Goal: Task Accomplishment & Management: Manage account settings

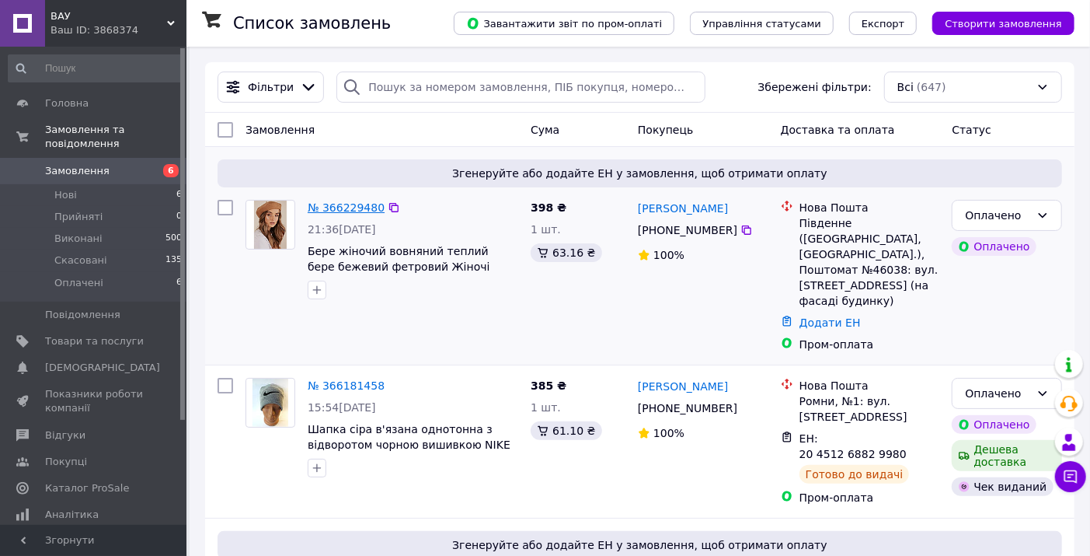
click at [337, 210] on link "№ 366229480" at bounding box center [346, 207] width 77 height 12
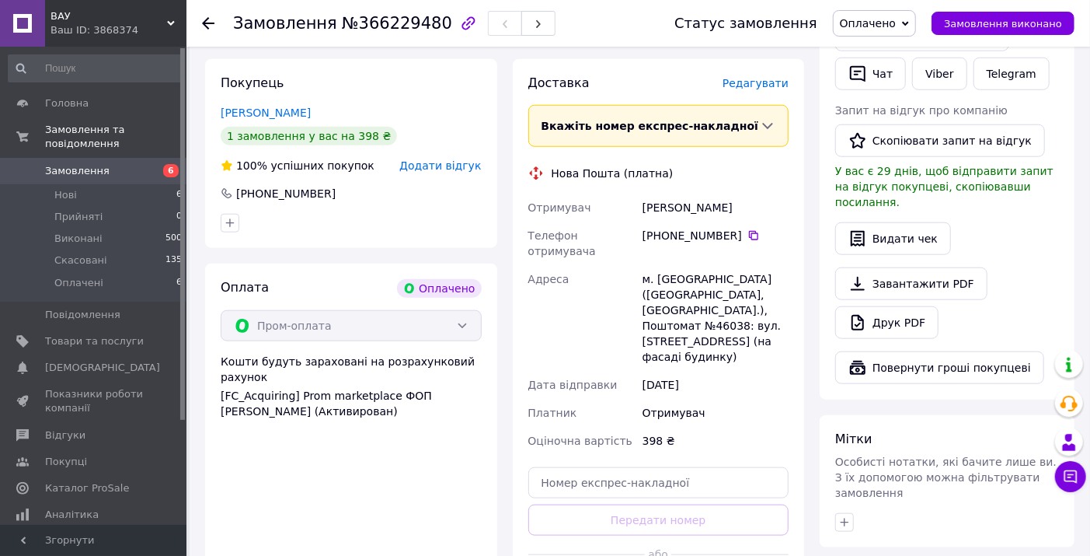
scroll to position [777, 0]
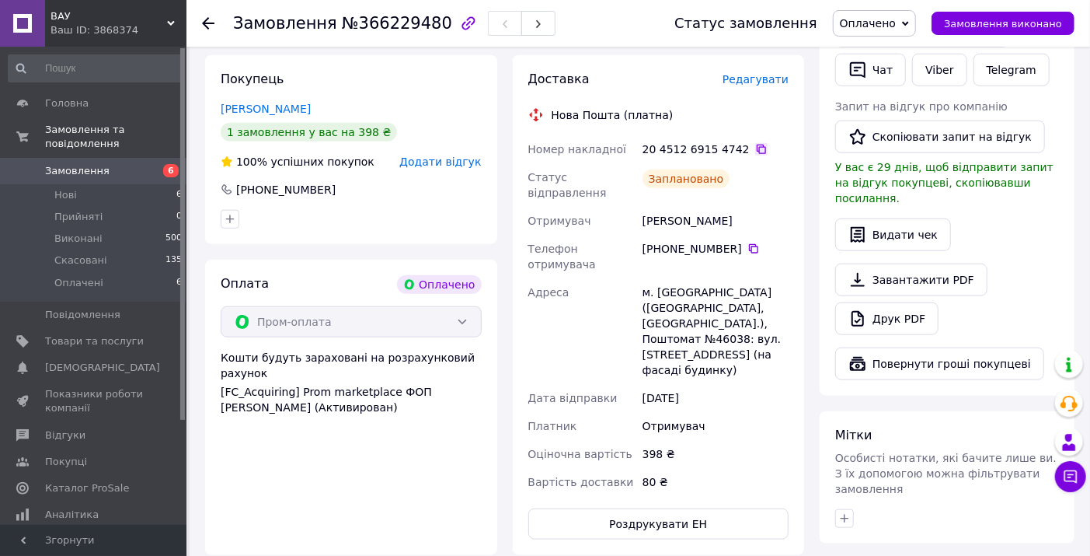
click at [757, 145] on icon at bounding box center [761, 149] width 9 height 9
click at [204, 21] on use at bounding box center [208, 23] width 12 height 12
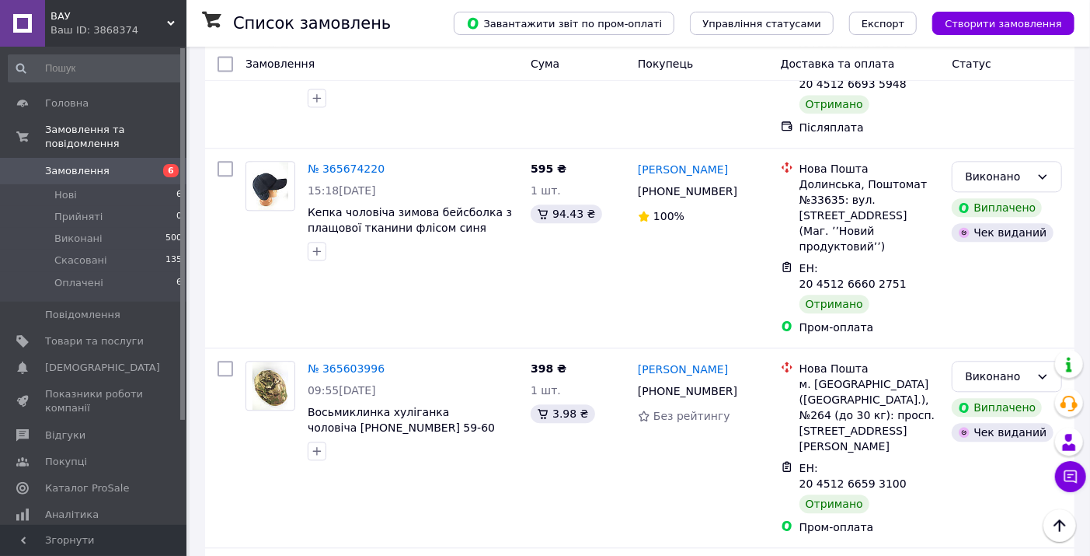
scroll to position [1940, 0]
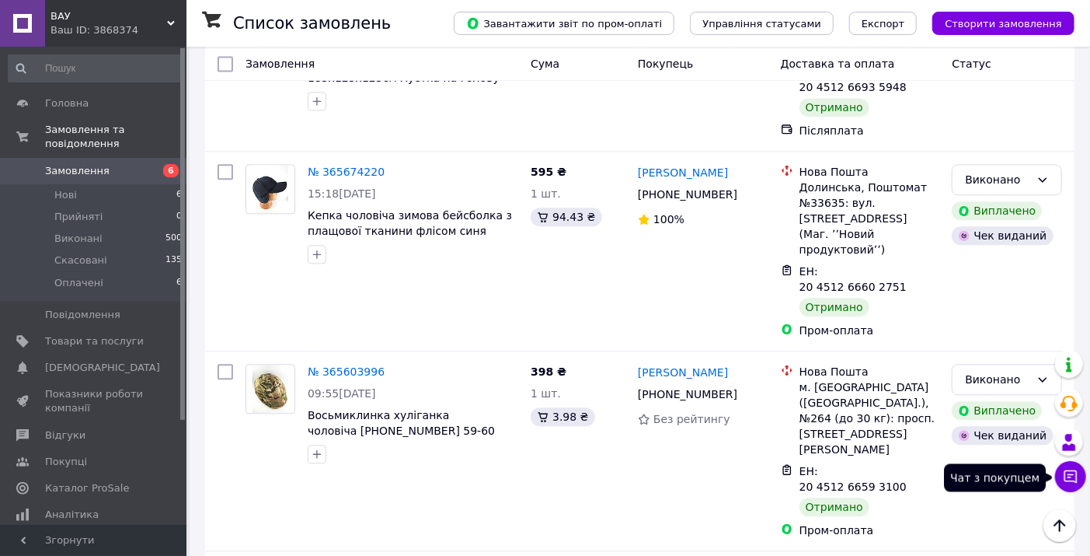
click at [1070, 476] on icon at bounding box center [1071, 477] width 16 height 16
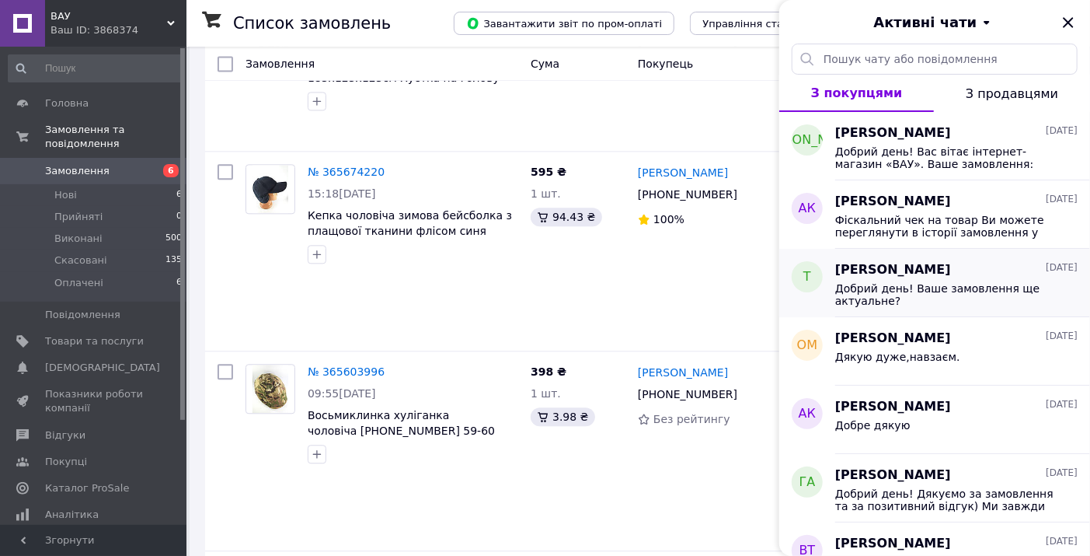
click at [915, 284] on span "Добрий день! Ваше замовлення ще актуальне?" at bounding box center [945, 294] width 221 height 25
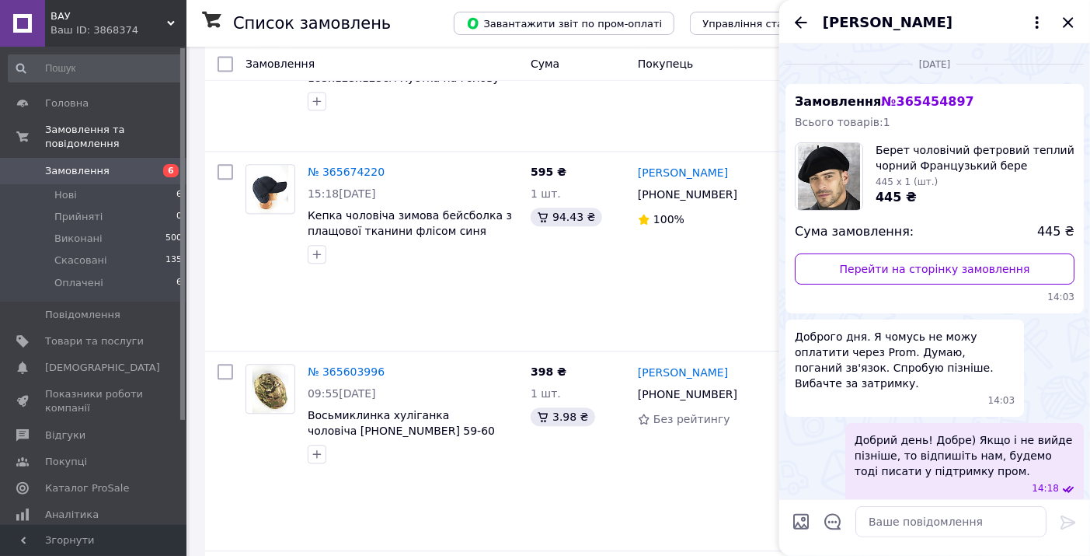
scroll to position [149, 0]
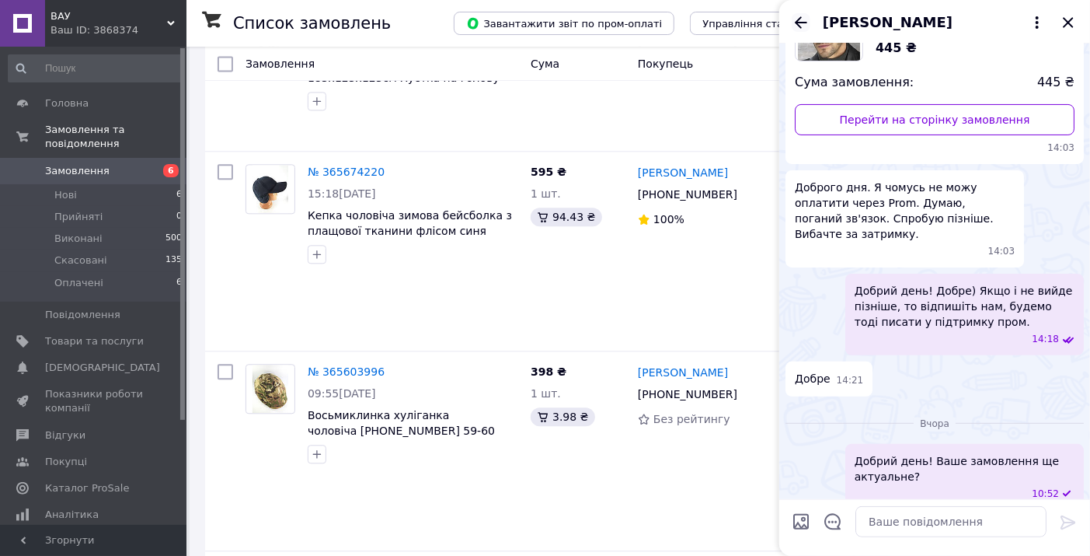
click at [797, 20] on icon "Назад" at bounding box center [801, 22] width 12 height 12
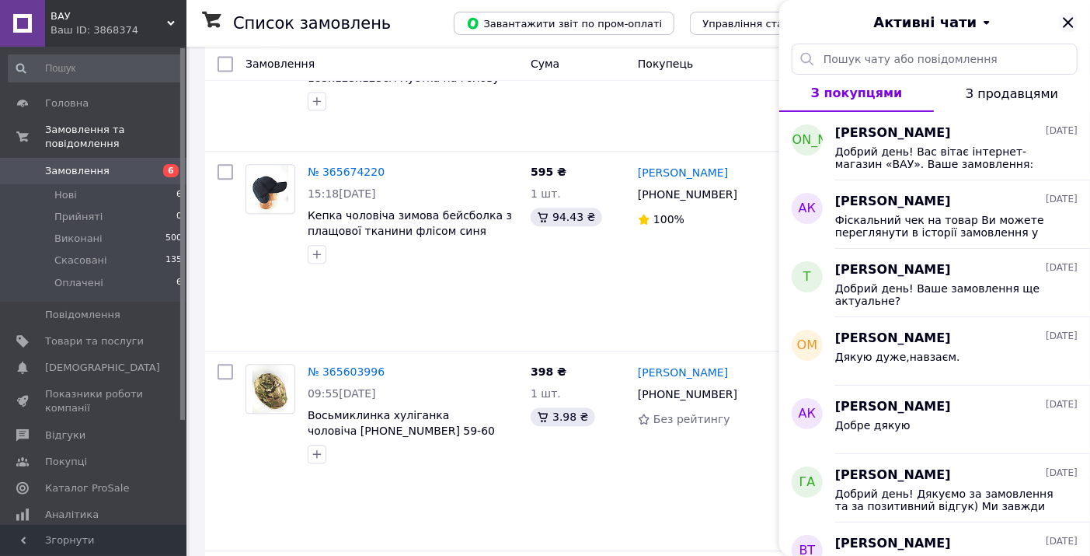
click at [1068, 18] on icon "Закрити" at bounding box center [1068, 22] width 19 height 19
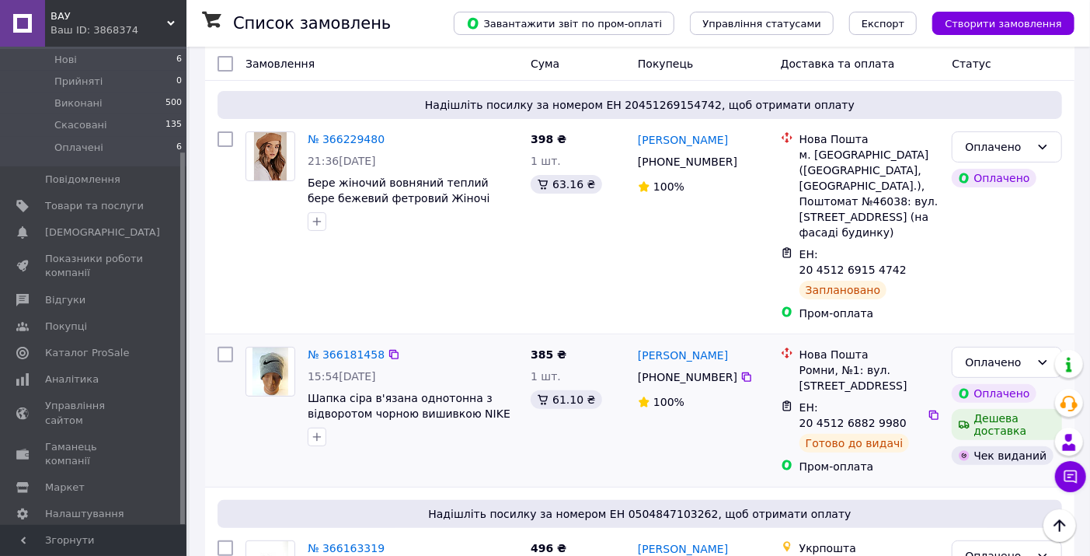
scroll to position [40, 0]
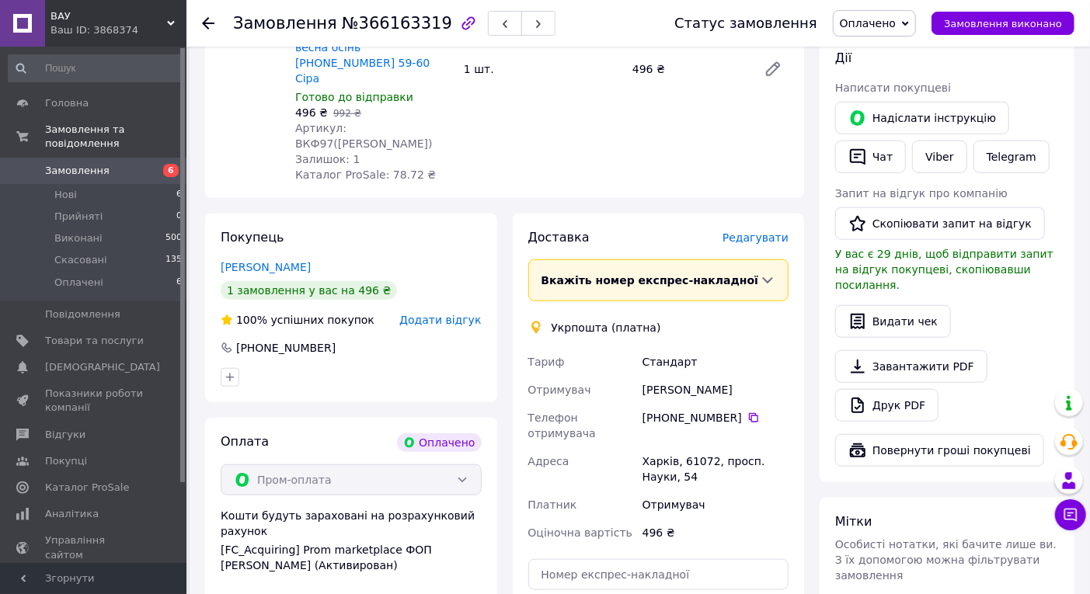
scroll to position [777, 0]
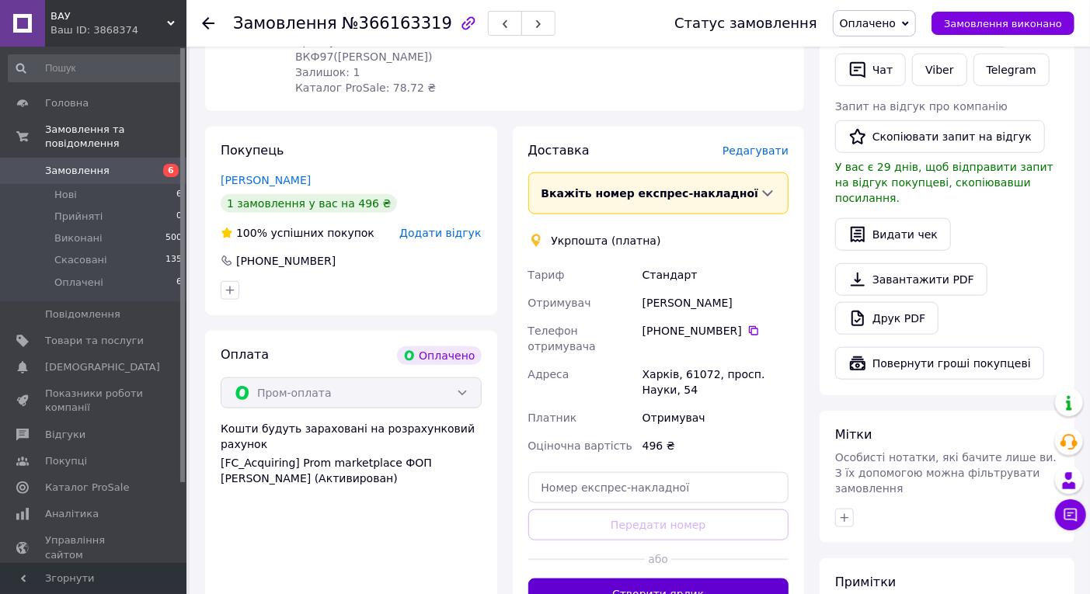
click at [633, 555] on button "Створити ярлик" at bounding box center [658, 594] width 261 height 31
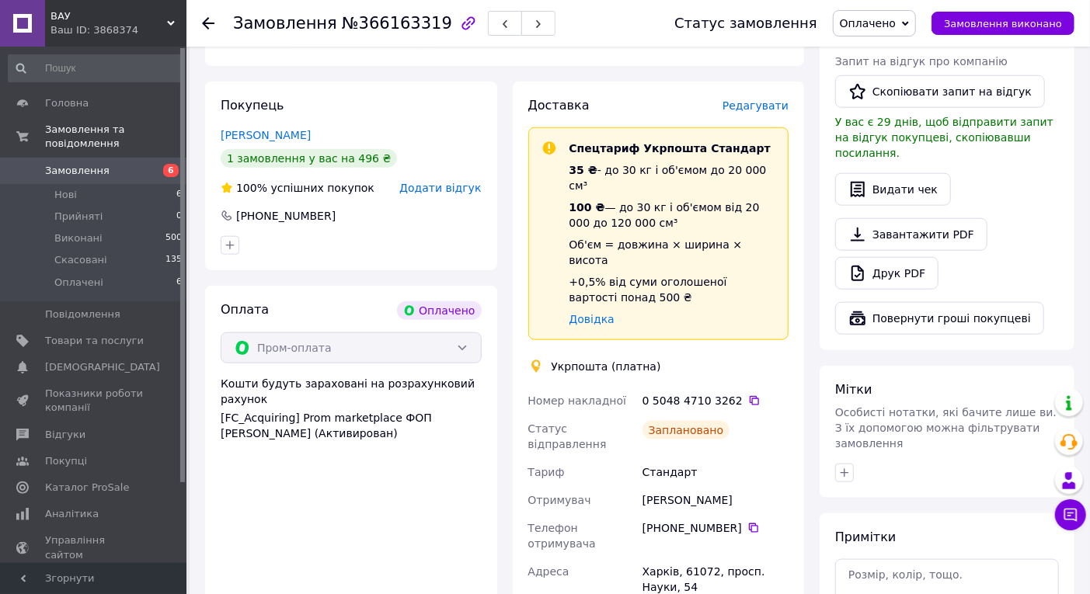
scroll to position [863, 0]
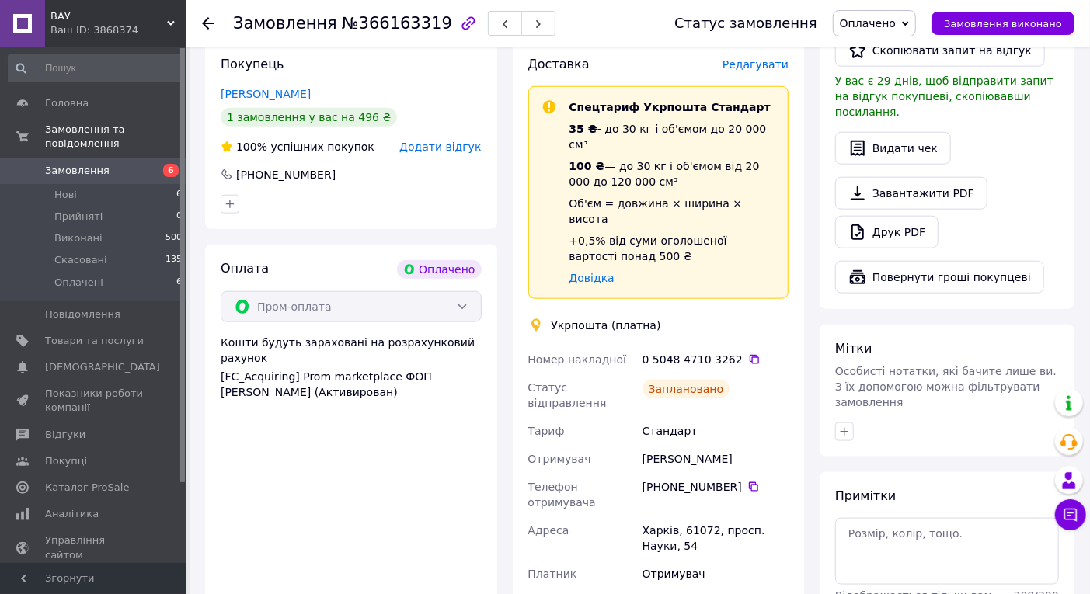
click at [743, 352] on div "0 5048 4710 3262" at bounding box center [716, 360] width 146 height 16
click at [748, 354] on icon at bounding box center [754, 360] width 12 height 12
